Goal: Task Accomplishment & Management: Manage account settings

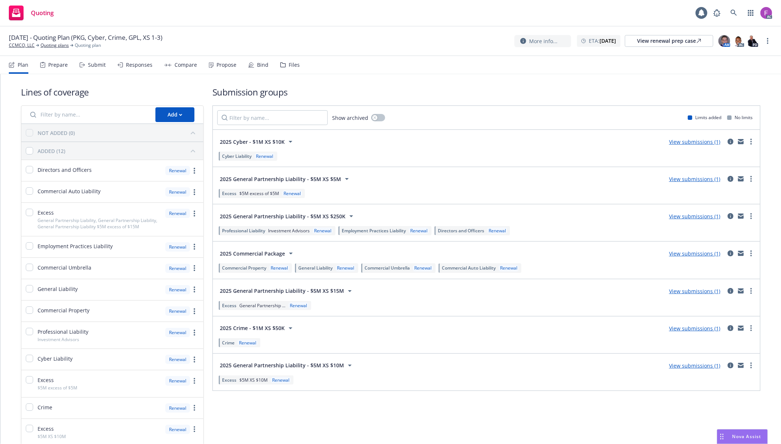
click at [285, 61] on div "Files" at bounding box center [290, 65] width 20 height 18
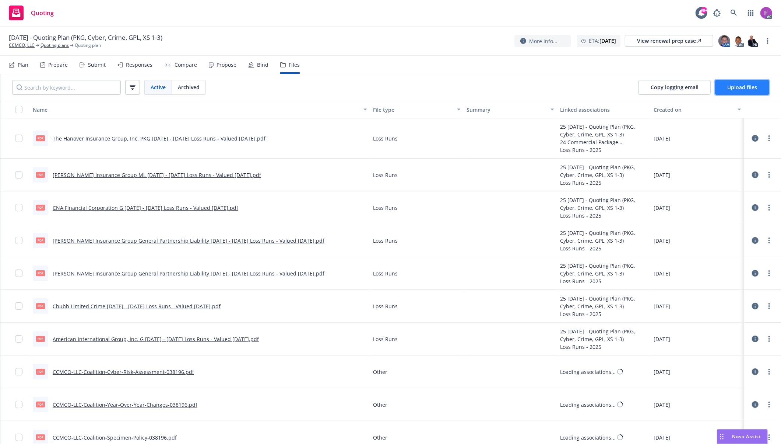
click at [735, 88] on span "Upload files" at bounding box center [743, 87] width 30 height 7
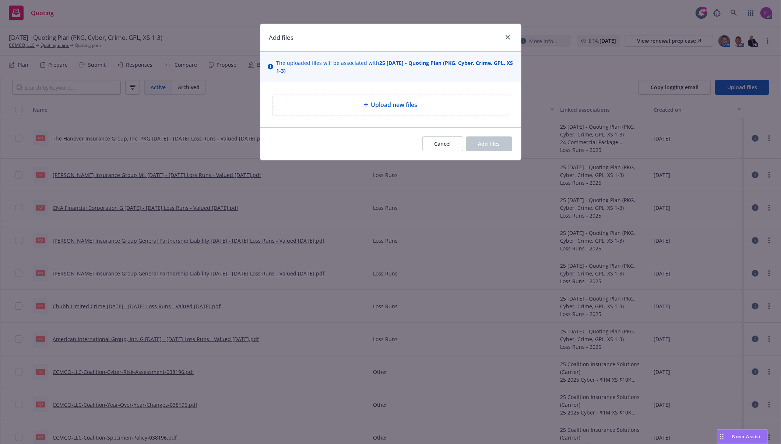
click at [399, 108] on span "Upload new files" at bounding box center [394, 104] width 46 height 9
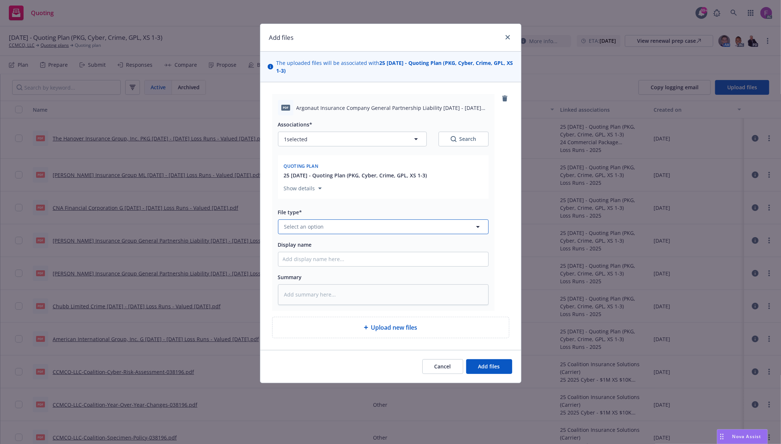
click at [338, 223] on button "Select an option" at bounding box center [383, 226] width 211 height 15
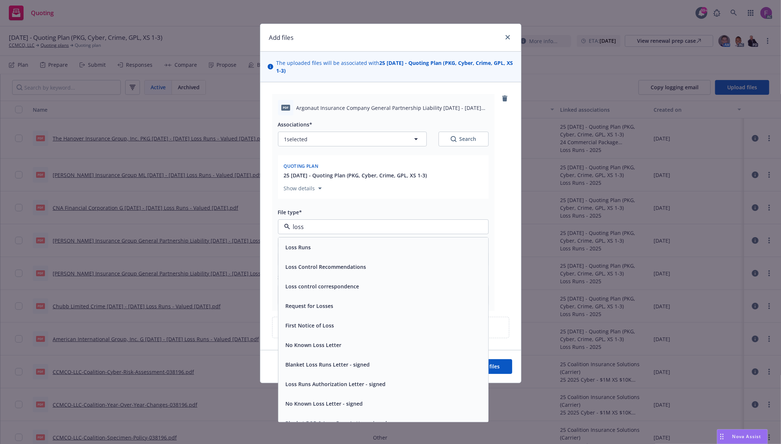
paste input "Loss Run"
type input "Loss Run"
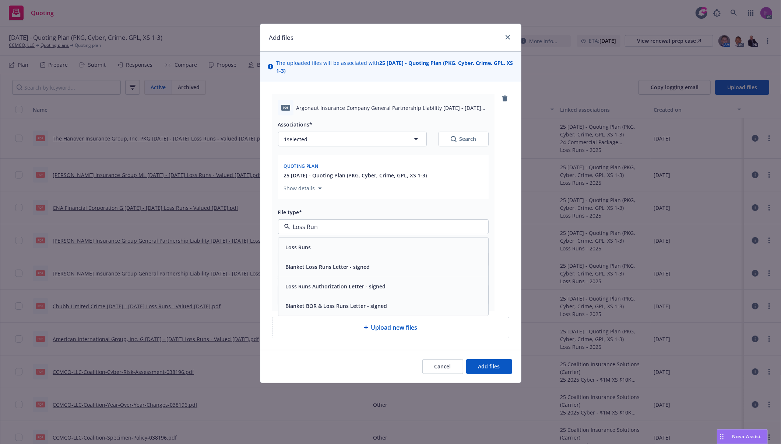
click at [323, 252] on div "Loss Runs" at bounding box center [383, 247] width 201 height 11
click at [313, 140] on button "1 selected" at bounding box center [352, 139] width 149 height 15
type textarea "x"
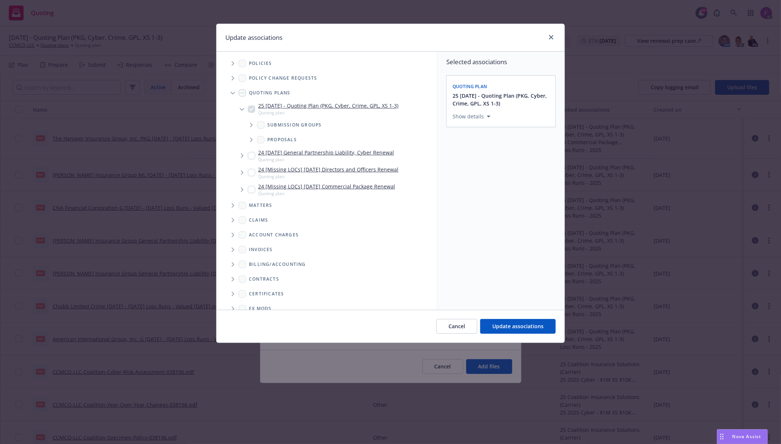
click at [233, 63] on icon "Tree Example" at bounding box center [233, 63] width 3 height 4
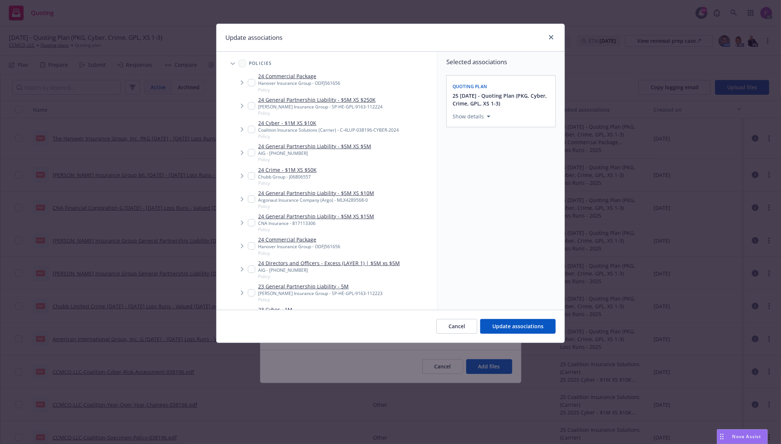
drag, startPoint x: 252, startPoint y: 197, endPoint x: 260, endPoint y: 195, distance: 8.3
click at [253, 197] on input "Tree Example" at bounding box center [251, 198] width 7 height 7
checkbox input "true"
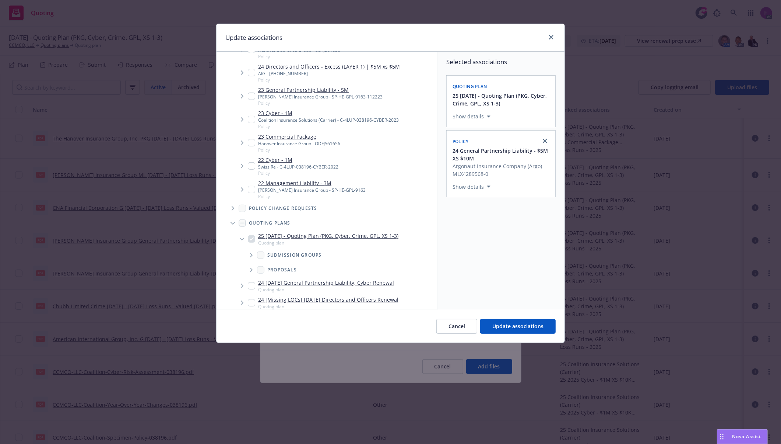
scroll to position [381, 0]
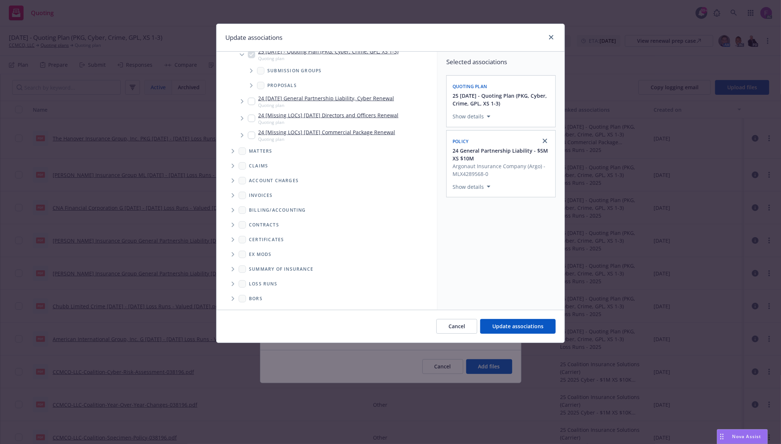
click at [233, 283] on icon "Folder Tree Example" at bounding box center [233, 283] width 3 height 4
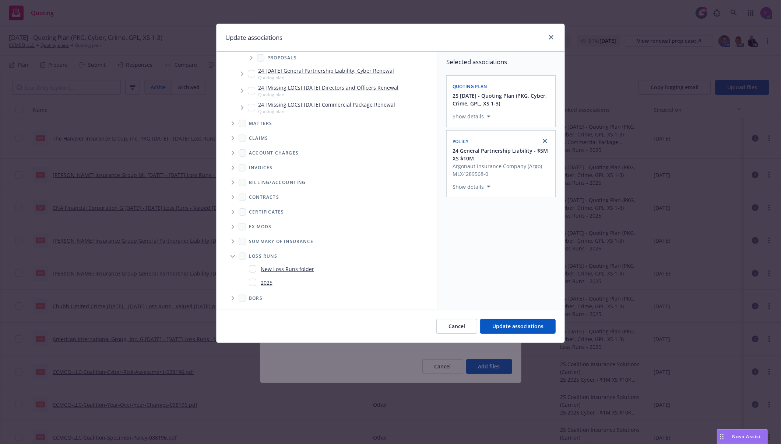
click at [254, 281] on input "Folder Tree Example" at bounding box center [252, 282] width 7 height 7
checkbox input "true"
drag, startPoint x: 477, startPoint y: 280, endPoint x: 508, endPoint y: 326, distance: 54.9
click at [477, 280] on div "Selected associations Quoting plan 25 [DATE] - Quoting Plan (PKG, Cyber, Crime,…" at bounding box center [501, 181] width 127 height 258
click at [510, 328] on span "Update associations" at bounding box center [518, 325] width 51 height 7
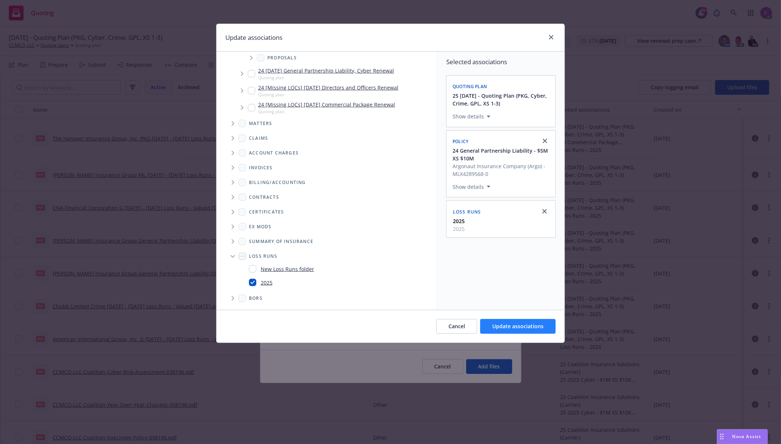
type textarea "x"
